Goal: Go to known website: Go to known website

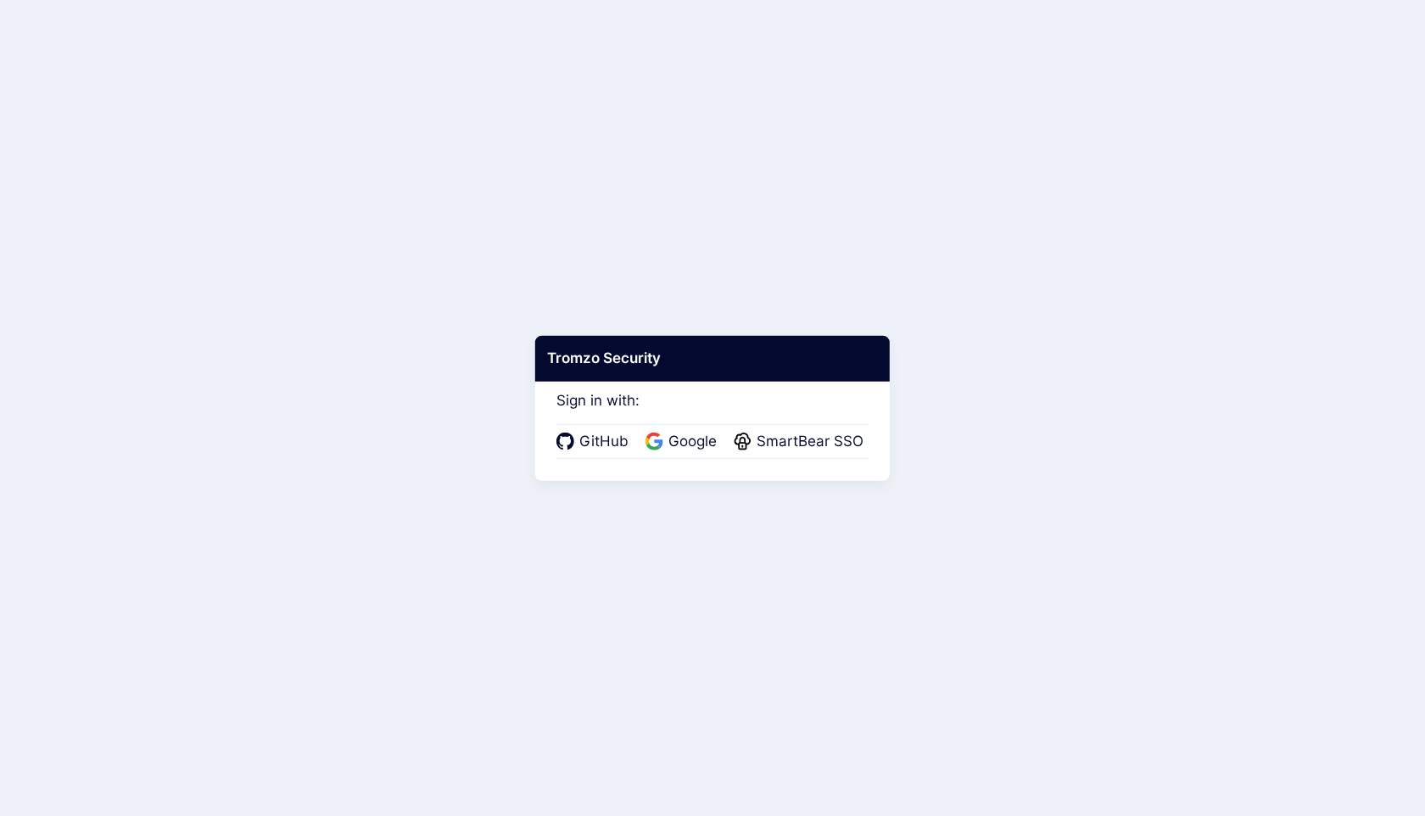
click at [701, 456] on div "GitHub Google SmartBear SSO" at bounding box center [712, 442] width 312 height 36
click at [700, 444] on span "Google" at bounding box center [692, 442] width 59 height 22
